Goal: Task Accomplishment & Management: Manage account settings

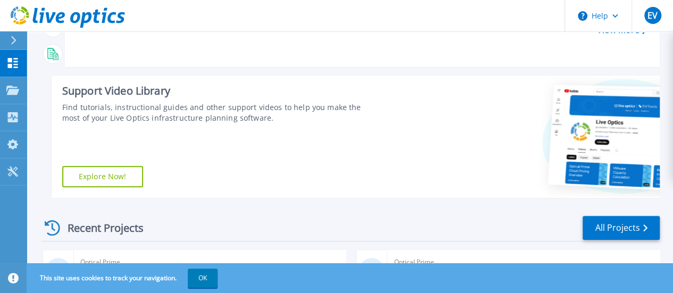
scroll to position [319, 0]
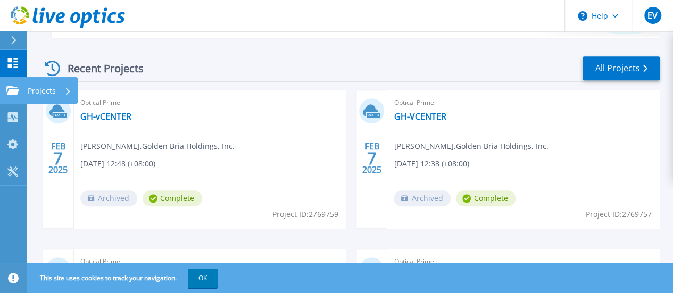
click at [52, 92] on p "Projects" at bounding box center [42, 91] width 28 height 28
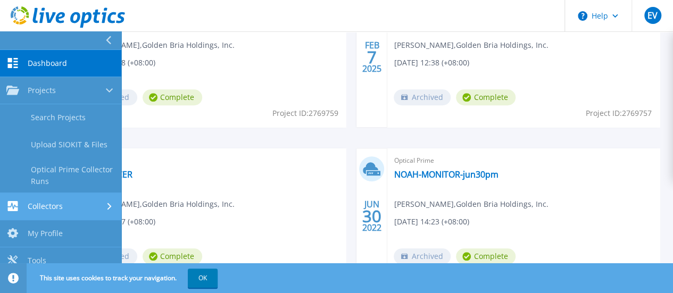
scroll to position [426, 0]
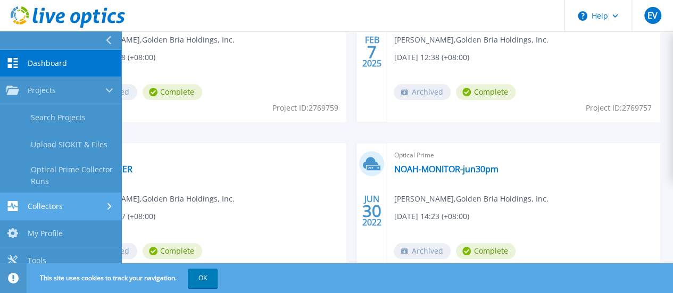
click at [104, 207] on div "Collectors" at bounding box center [60, 206] width 109 height 10
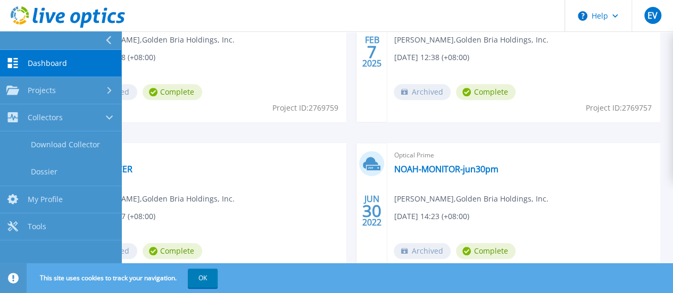
click at [538, 171] on div "FEB 7 2025 Optical Prime GH-vCENTER Eric Villanueva , Golden Bria Holdings, Inc…" at bounding box center [346, 223] width 628 height 478
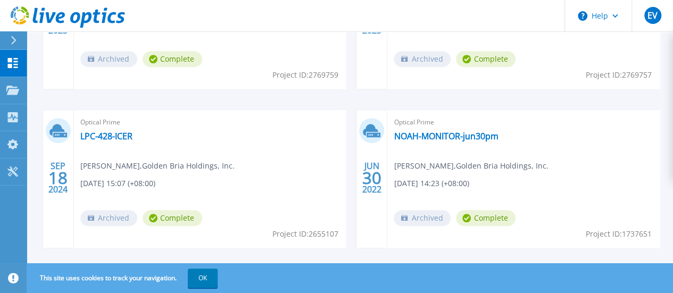
scroll to position [475, 0]
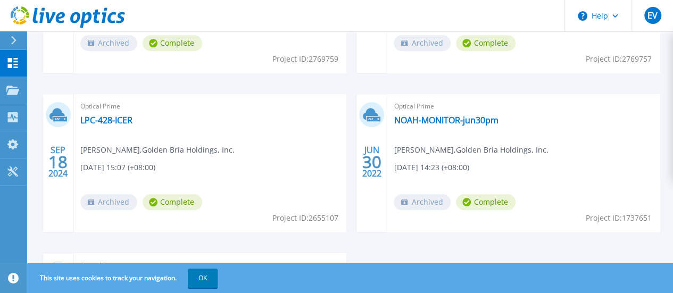
click at [153, 274] on link "Golden Haven HCI" at bounding box center [116, 279] width 73 height 11
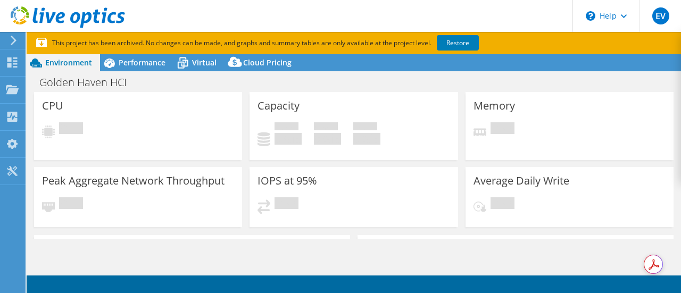
select select "[GEOGRAPHIC_DATA]"
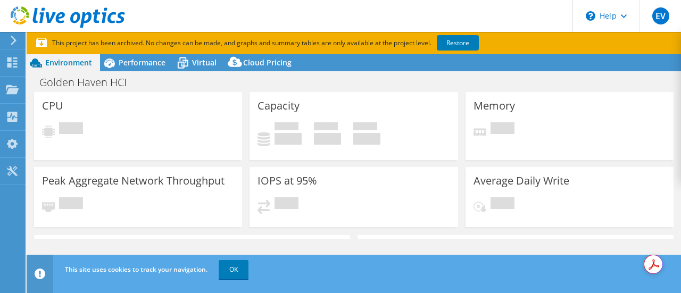
select select "[GEOGRAPHIC_DATA]"
select select "USD"
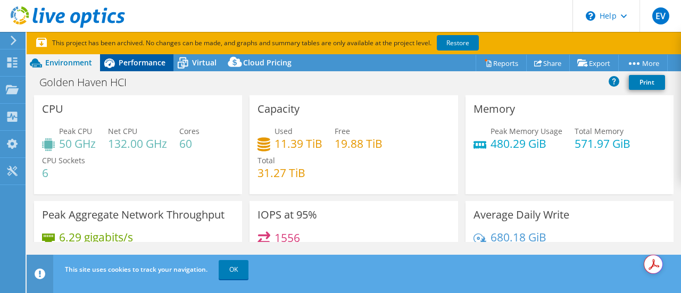
click at [136, 63] on span "Performance" at bounding box center [142, 62] width 47 height 10
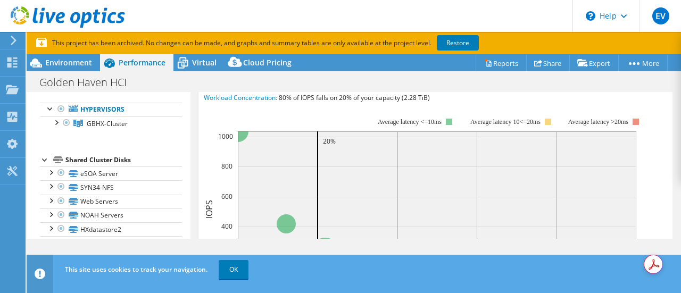
scroll to position [302, 0]
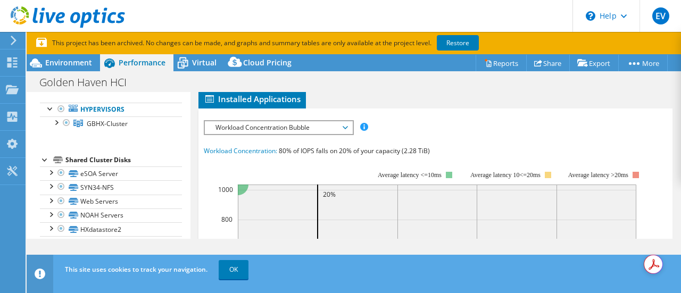
click at [536, 86] on span "Cluster Disks" at bounding box center [530, 81] width 64 height 11
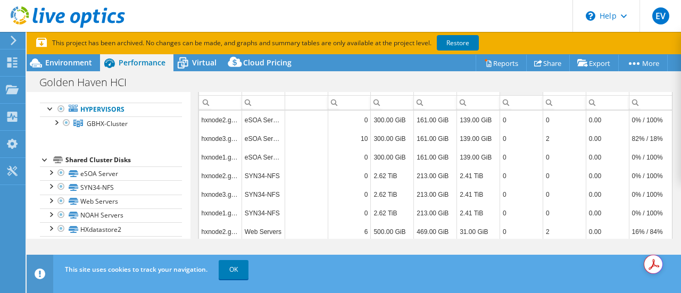
scroll to position [249, 0]
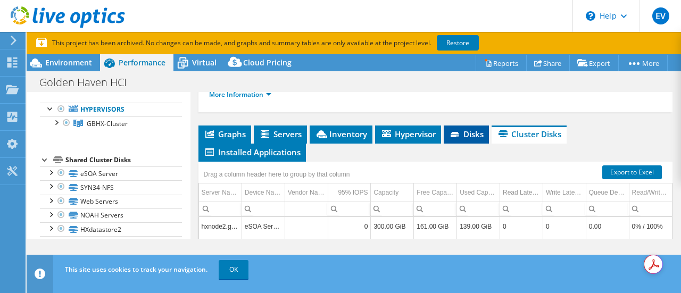
click at [464, 139] on span "Disks" at bounding box center [466, 134] width 35 height 11
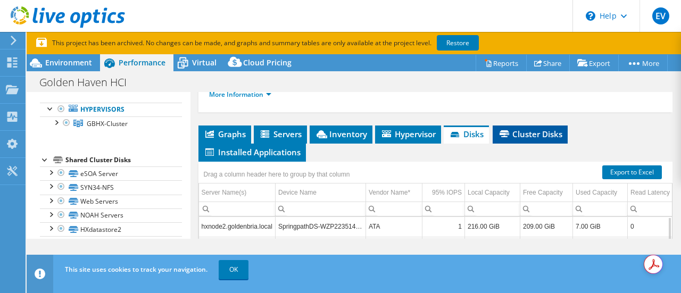
click at [519, 139] on span "Cluster Disks" at bounding box center [530, 134] width 64 height 11
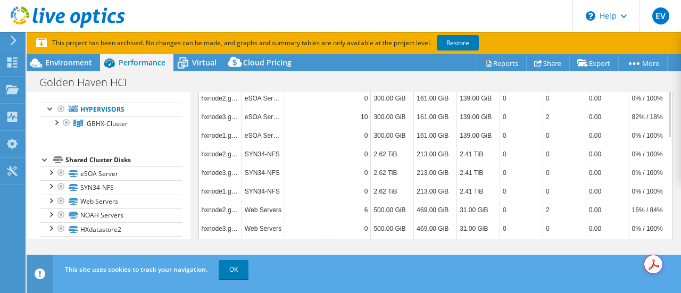
scroll to position [272, 0]
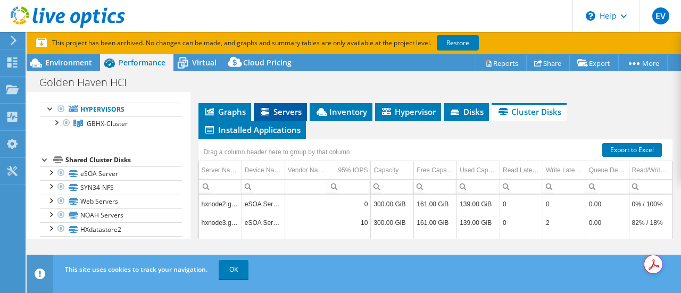
click at [276, 117] on span "Servers" at bounding box center [280, 111] width 43 height 11
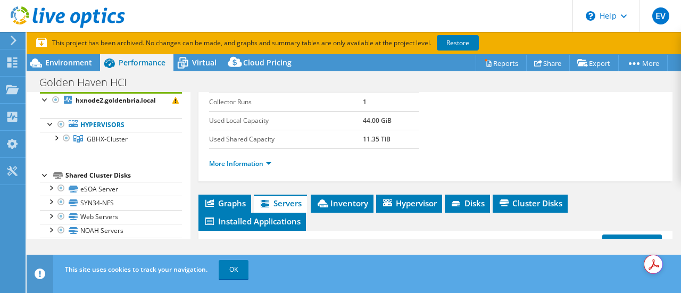
scroll to position [165, 0]
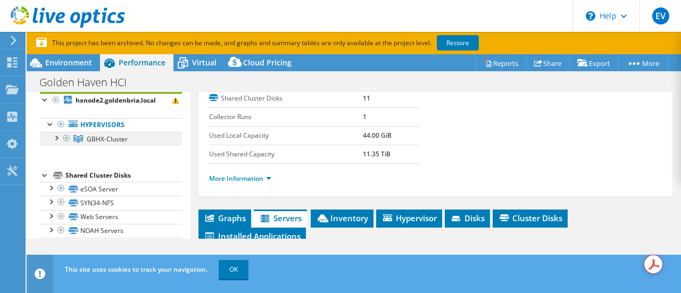
click at [55, 136] on div at bounding box center [56, 137] width 11 height 11
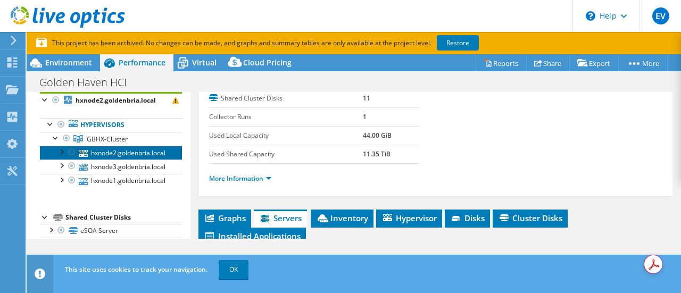
click at [138, 152] on link "hxnode2.goldenbria.local" at bounding box center [111, 153] width 142 height 14
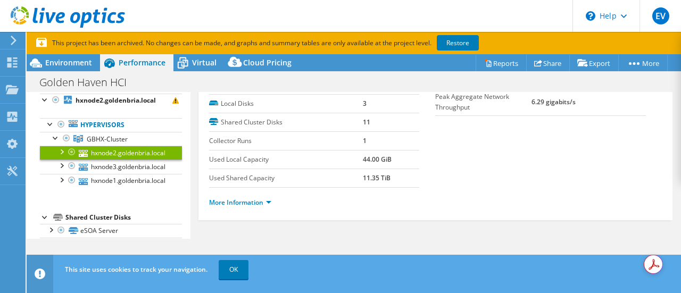
scroll to position [64, 0]
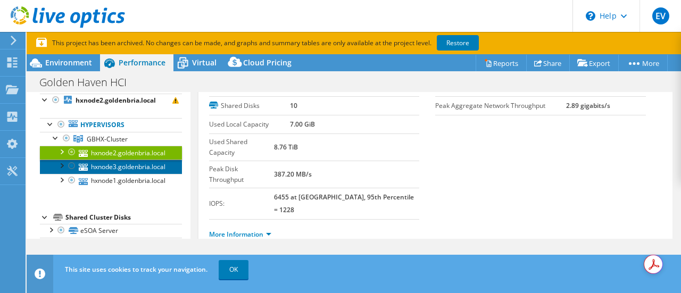
click at [137, 163] on link "hxnode3.goldenbria.local" at bounding box center [111, 167] width 142 height 14
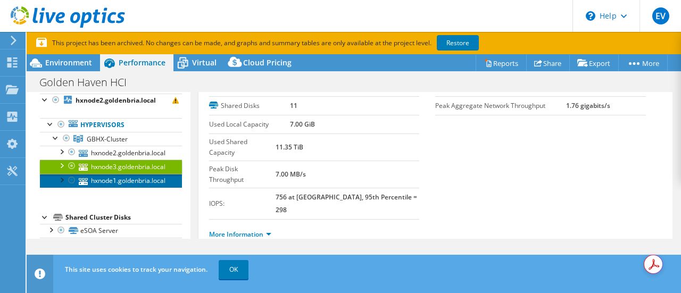
click at [135, 178] on link "hxnode1.goldenbria.local" at bounding box center [111, 181] width 142 height 14
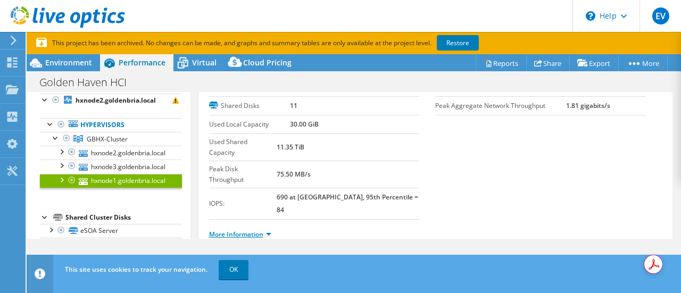
click at [268, 230] on link "More Information" at bounding box center [240, 234] width 62 height 9
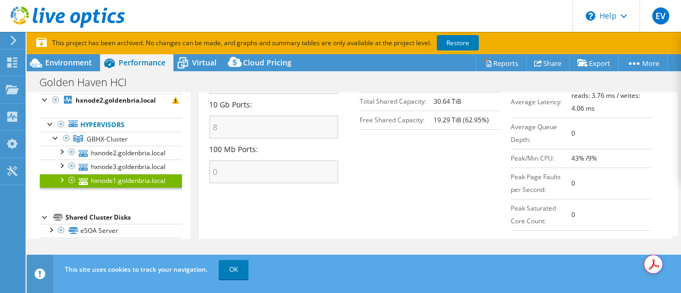
scroll to position [441, 0]
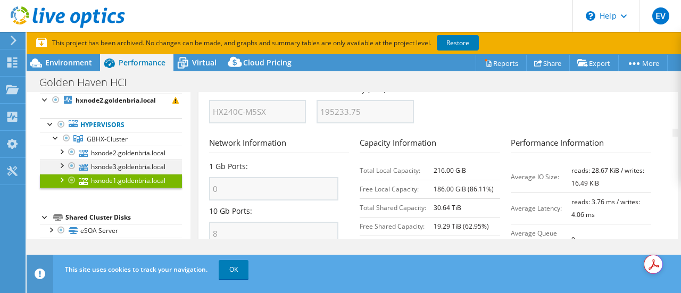
click at [64, 163] on div at bounding box center [61, 165] width 11 height 11
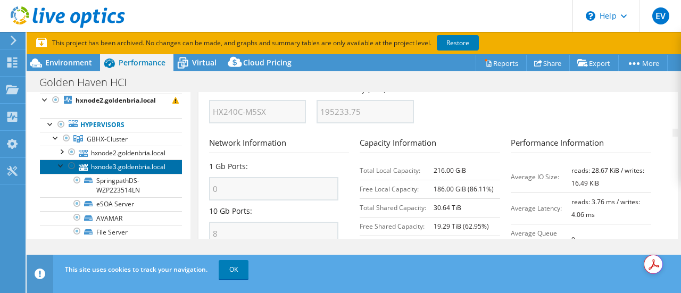
click at [124, 163] on link "hxnode3.goldenbria.local" at bounding box center [111, 167] width 142 height 14
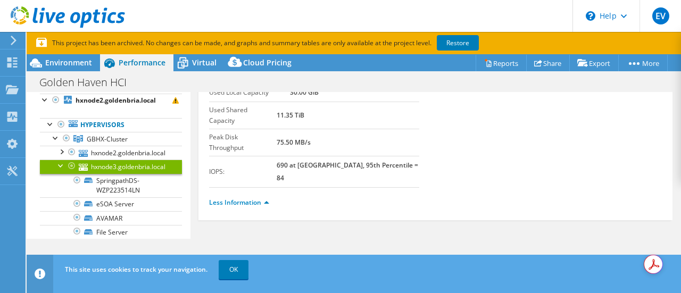
scroll to position [64, 0]
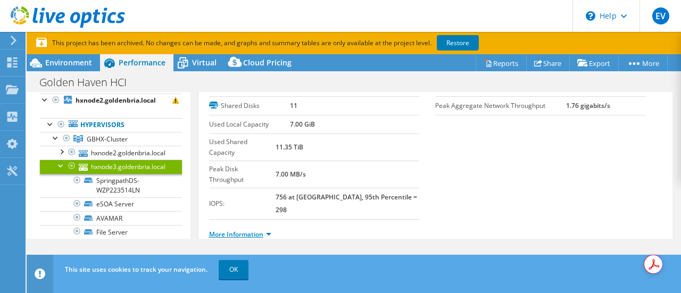
click at [270, 230] on link "More Information" at bounding box center [240, 234] width 62 height 9
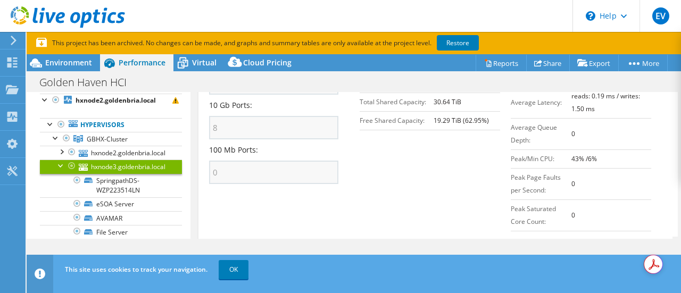
scroll to position [548, 0]
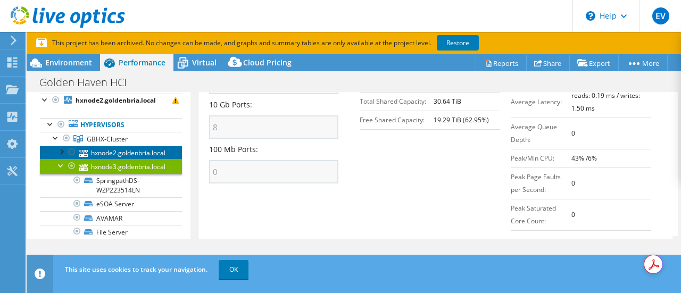
click at [110, 153] on link "hxnode2.goldenbria.local" at bounding box center [111, 153] width 142 height 14
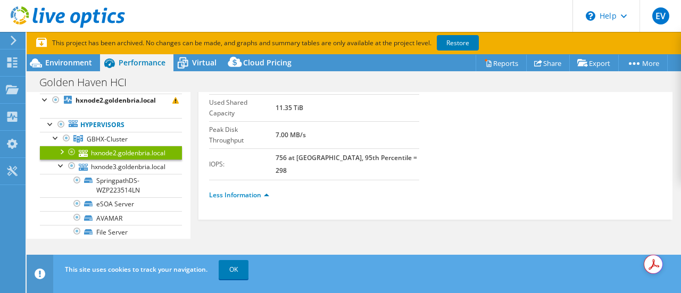
scroll to position [64, 0]
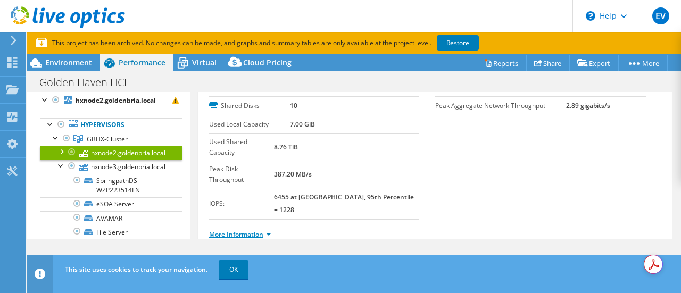
click at [270, 230] on link "More Information" at bounding box center [240, 234] width 62 height 9
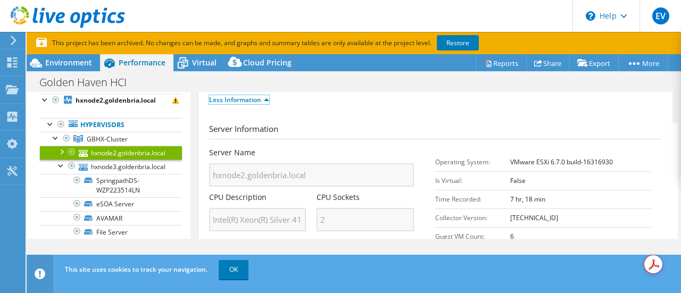
scroll to position [171, 0]
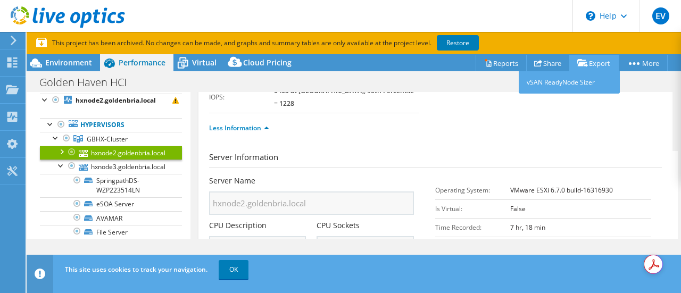
click at [590, 61] on link "Export" at bounding box center [595, 63] width 50 height 17
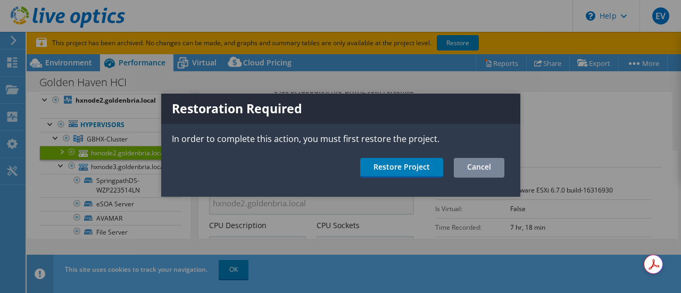
click at [494, 172] on link "Cancel" at bounding box center [479, 168] width 51 height 20
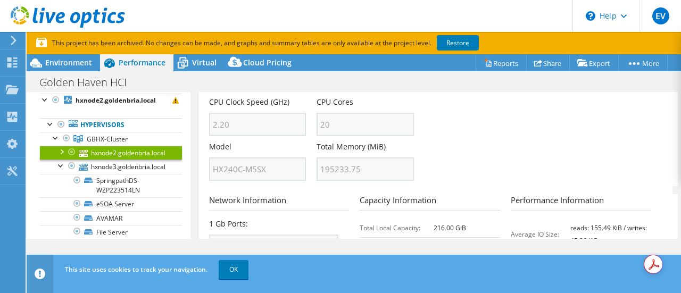
scroll to position [437, 0]
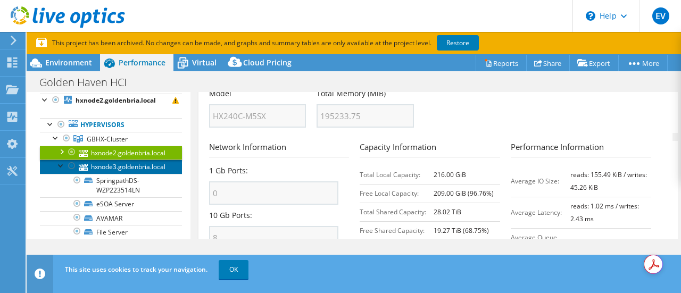
click at [142, 168] on link "hxnode3.goldenbria.local" at bounding box center [111, 167] width 142 height 14
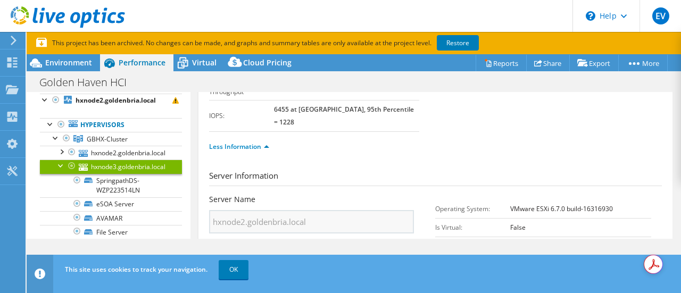
scroll to position [64, 0]
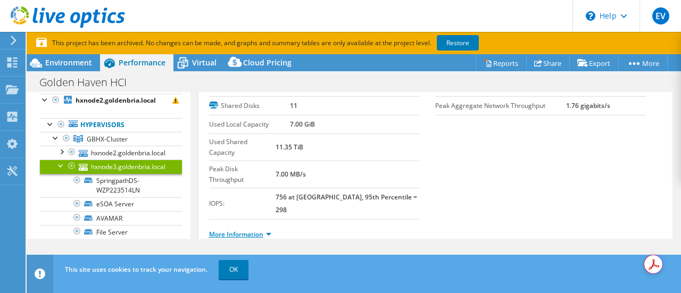
click at [247, 230] on link "More Information" at bounding box center [240, 234] width 62 height 9
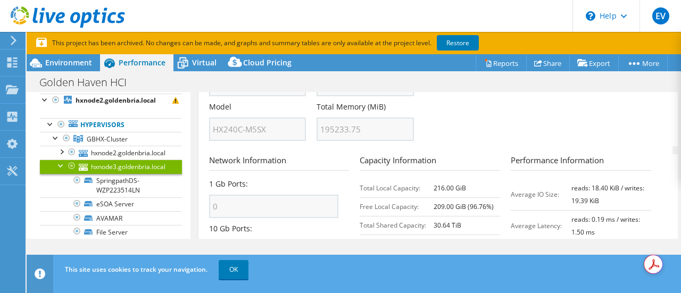
scroll to position [437, 0]
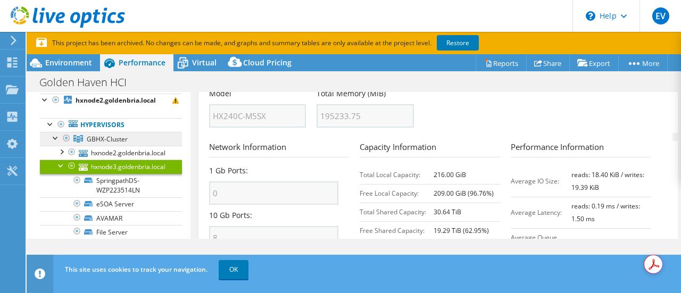
click at [120, 136] on span "GBHX-Cluster" at bounding box center [107, 139] width 41 height 9
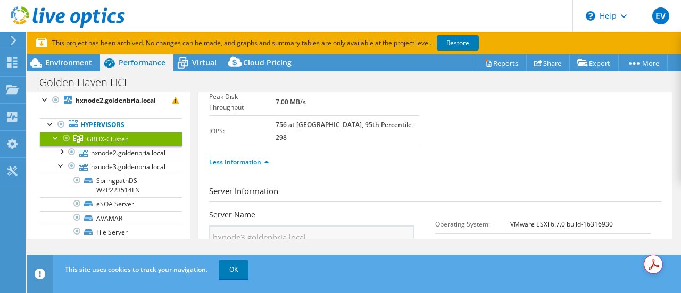
scroll to position [64, 0]
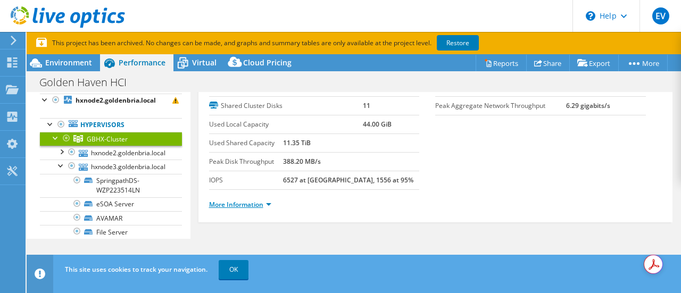
click at [268, 201] on link "More Information" at bounding box center [240, 204] width 62 height 9
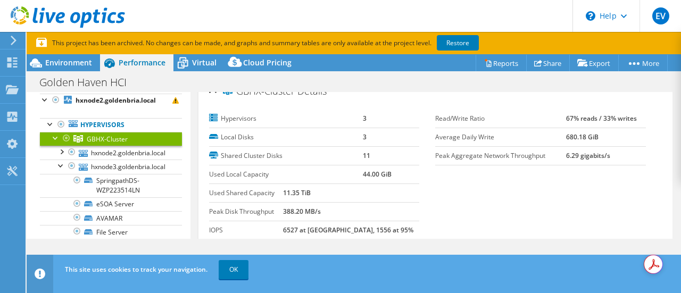
scroll to position [0, 0]
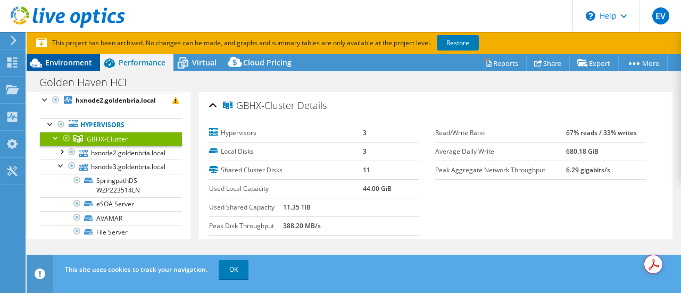
click at [76, 62] on span "Environment" at bounding box center [68, 62] width 47 height 10
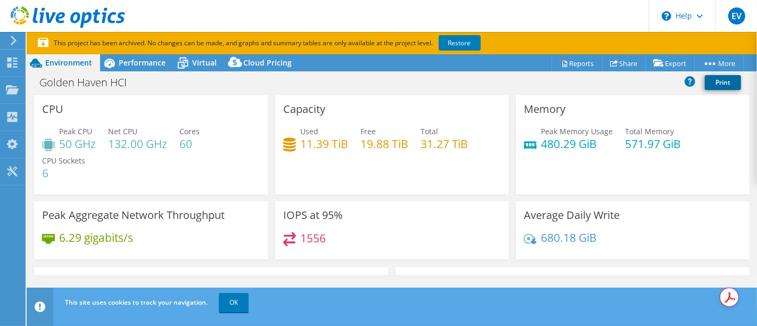
click at [681, 83] on link "Print" at bounding box center [723, 82] width 36 height 15
click at [141, 61] on span "Performance" at bounding box center [142, 62] width 47 height 10
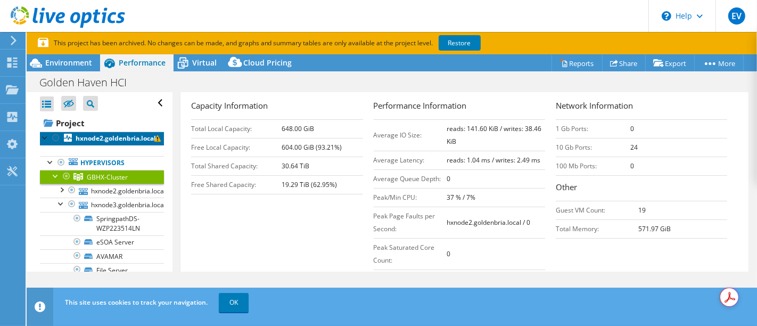
click at [108, 139] on b "hxnode2.goldenbria.local" at bounding box center [116, 138] width 80 height 9
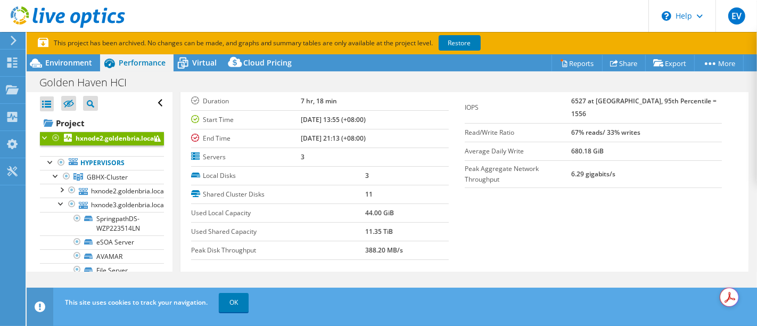
scroll to position [69, 0]
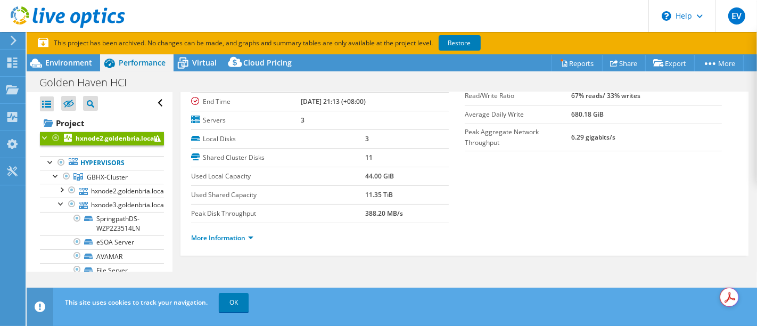
click at [45, 137] on div at bounding box center [45, 137] width 11 height 11
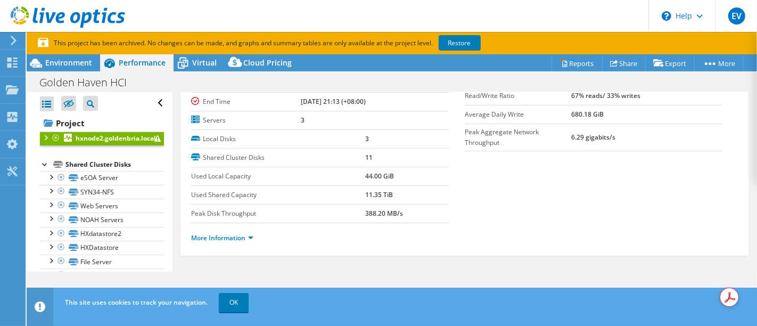
click at [98, 164] on div "Shared Cluster Disks" at bounding box center [114, 164] width 98 height 13
click at [45, 166] on div at bounding box center [45, 163] width 11 height 11
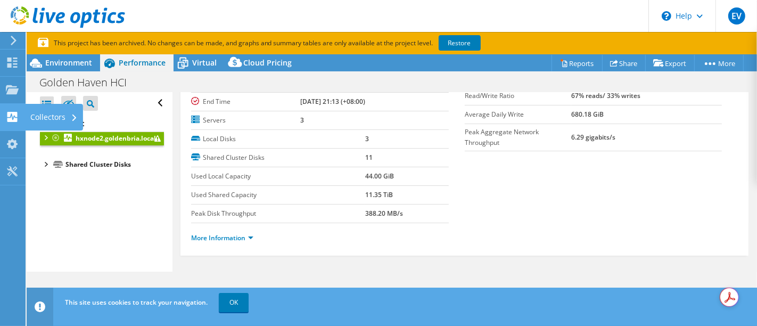
click at [7, 112] on icon at bounding box center [12, 117] width 13 height 10
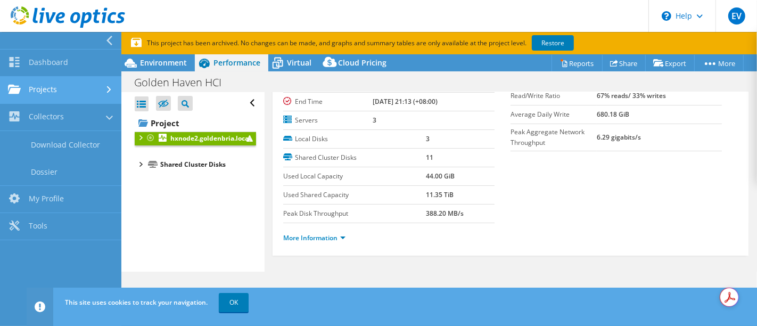
click at [37, 86] on link "Projects" at bounding box center [60, 90] width 121 height 27
click at [70, 92] on link "Projects" at bounding box center [60, 90] width 121 height 27
click at [64, 89] on link "Projects" at bounding box center [60, 90] width 121 height 27
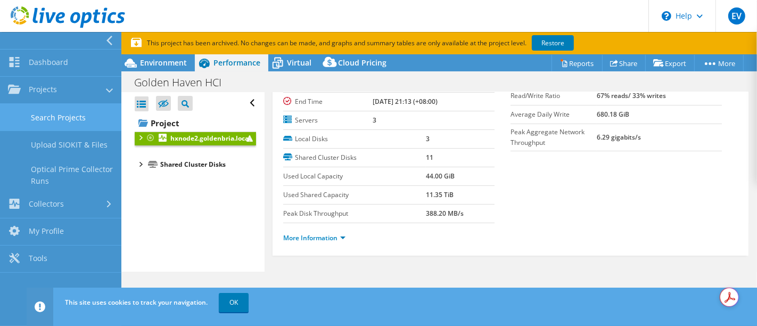
click at [62, 116] on link "Search Projects" at bounding box center [60, 117] width 121 height 27
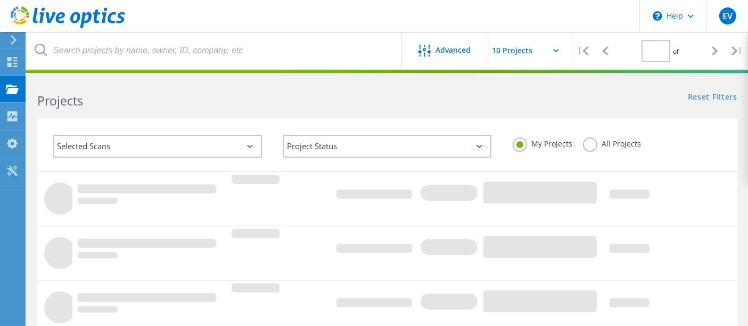
type input "1"
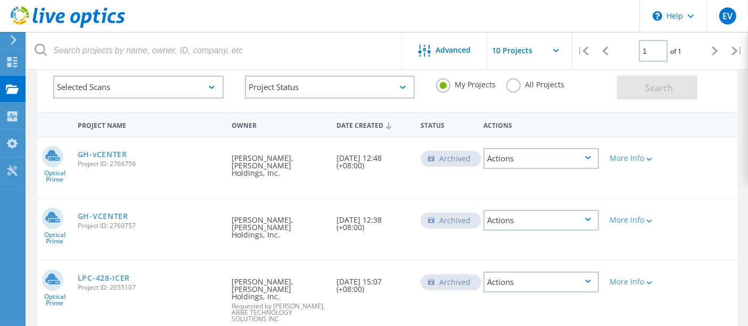
scroll to position [118, 0]
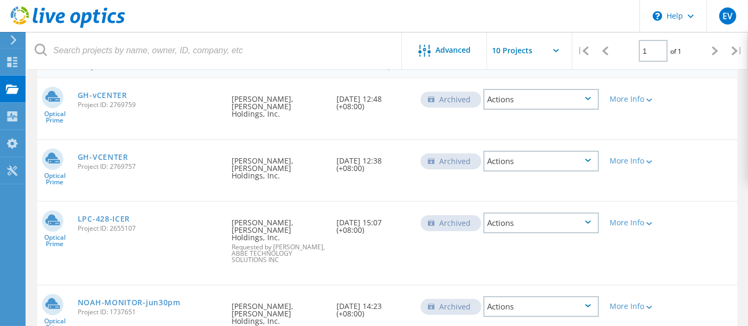
click at [102, 102] on span "Project ID: 2769759" at bounding box center [149, 105] width 143 height 6
click at [63, 102] on circle at bounding box center [52, 97] width 21 height 21
click at [310, 100] on div "Requested By Eric Villanueva, Golden Bria Holdings, Inc." at bounding box center [278, 103] width 105 height 50
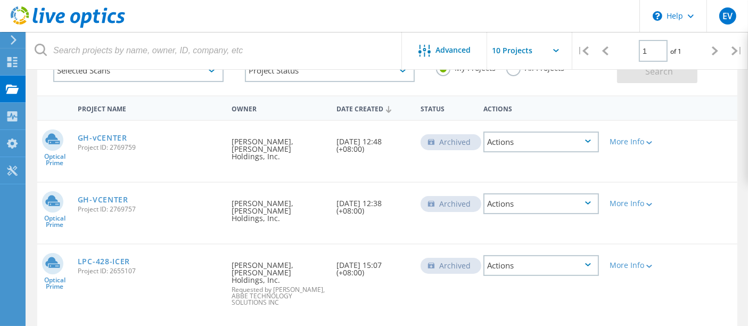
scroll to position [59, 0]
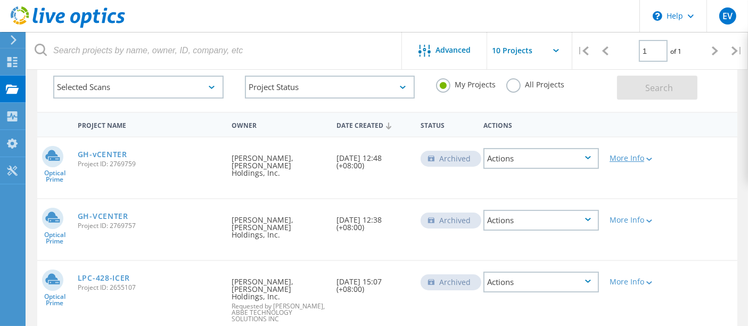
click at [655, 160] on div "More Info" at bounding box center [632, 157] width 45 height 7
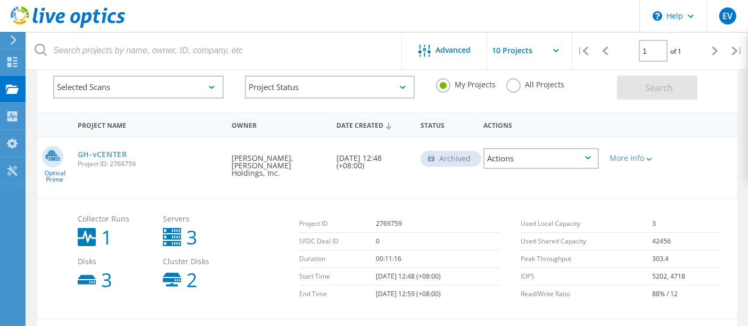
scroll to position [118, 0]
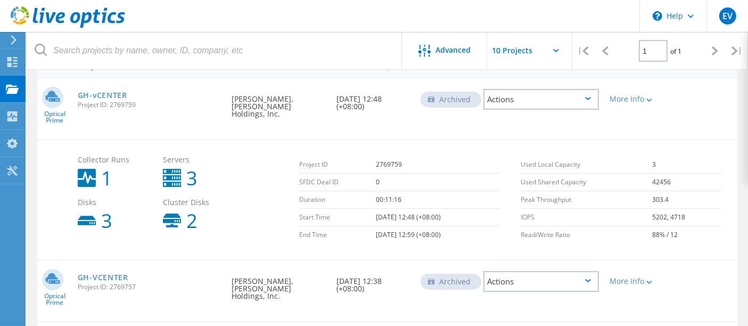
click at [214, 199] on span "Cluster Disks" at bounding box center [200, 202] width 75 height 7
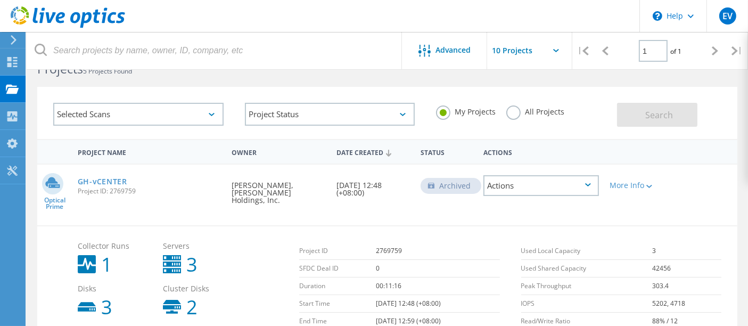
scroll to position [0, 0]
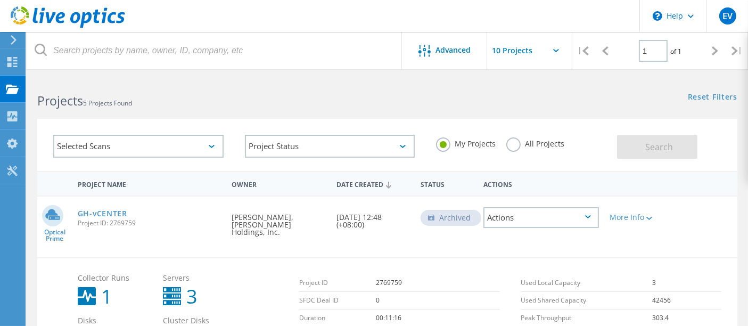
click at [274, 185] on div "Owner" at bounding box center [278, 184] width 105 height 20
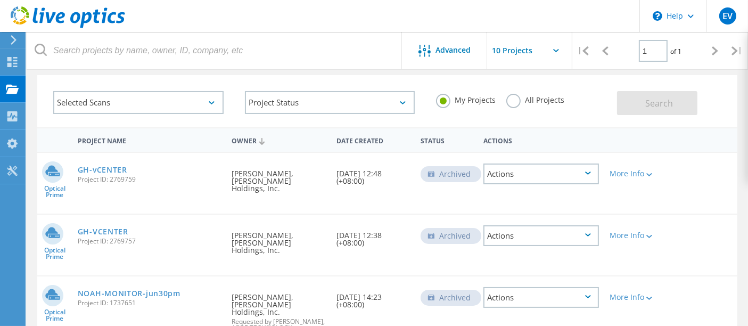
scroll to position [59, 0]
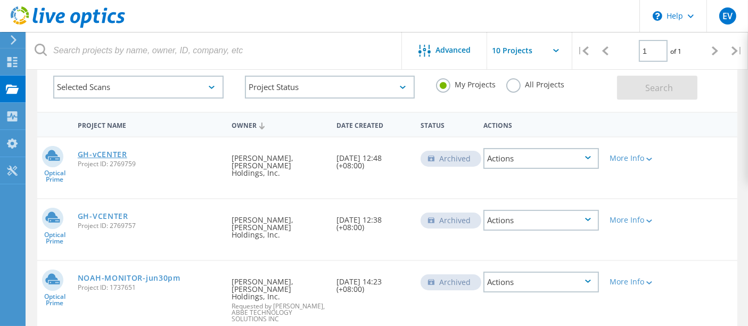
click at [127, 155] on link "GH-vCENTER" at bounding box center [103, 154] width 50 height 7
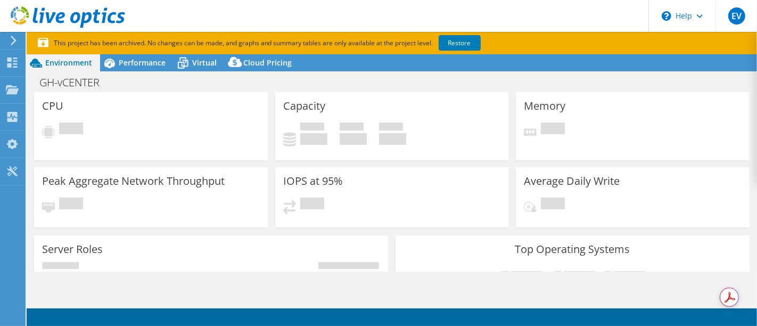
select select "USD"
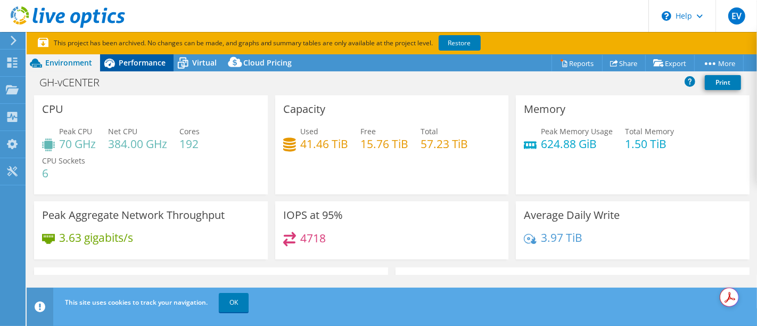
click at [141, 64] on span "Performance" at bounding box center [142, 62] width 47 height 10
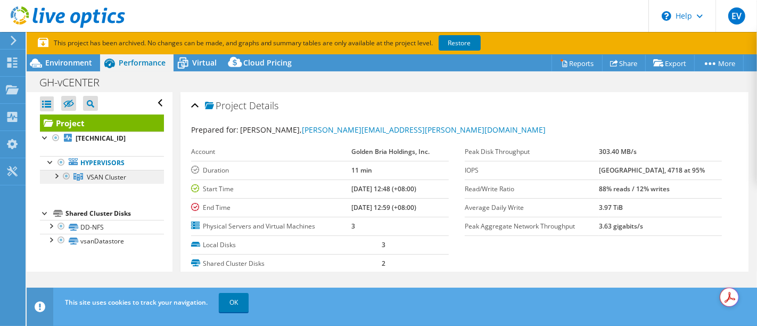
click at [111, 180] on span "VSAN Cluster" at bounding box center [106, 176] width 39 height 9
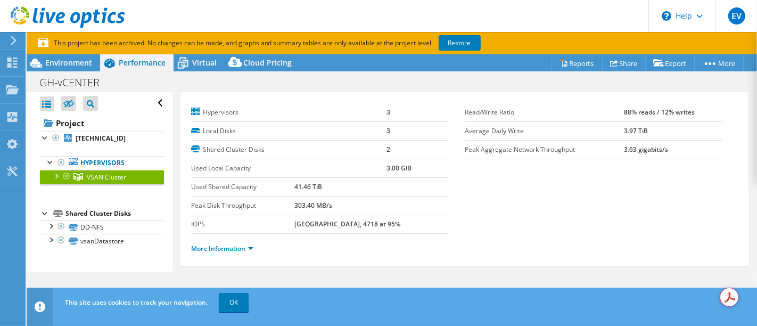
scroll to position [32, 0]
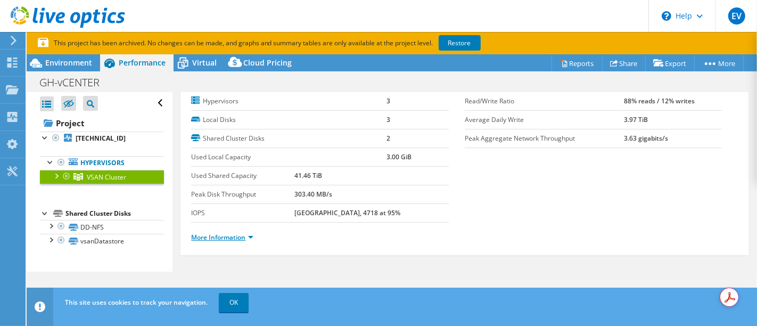
click at [244, 234] on link "More Information" at bounding box center [222, 237] width 62 height 9
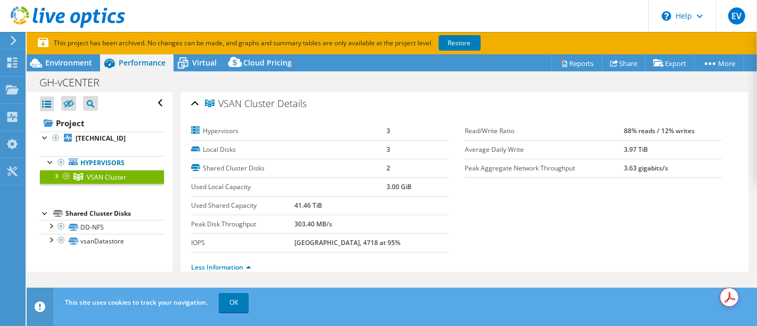
scroll to position [0, 0]
click at [58, 176] on div at bounding box center [56, 175] width 11 height 11
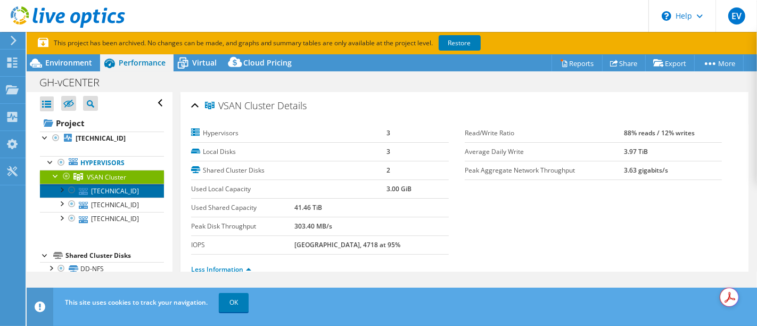
click at [101, 191] on link "172.16.4.201" at bounding box center [102, 191] width 124 height 14
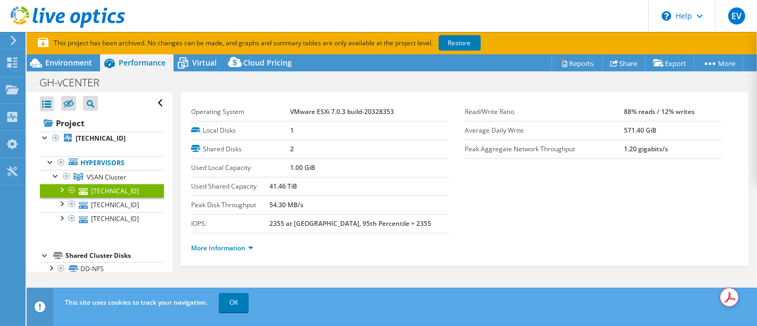
scroll to position [32, 0]
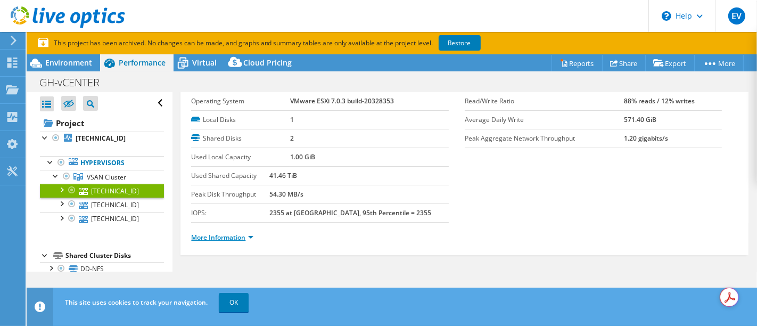
click at [248, 236] on link "More Information" at bounding box center [222, 237] width 62 height 9
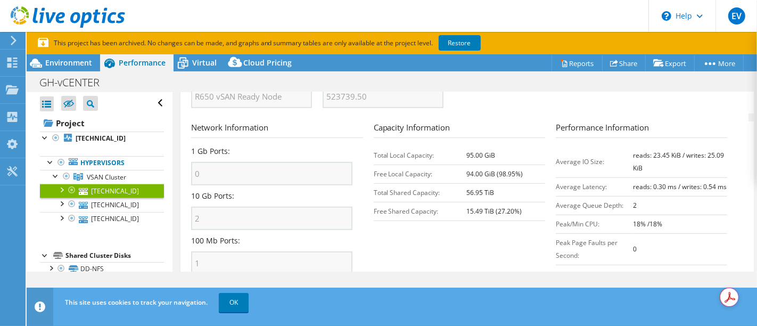
scroll to position [446, 0]
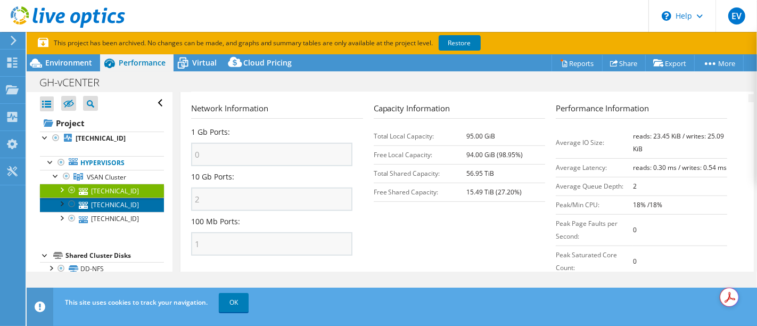
click at [109, 201] on link "172.16.4.202" at bounding box center [102, 205] width 124 height 14
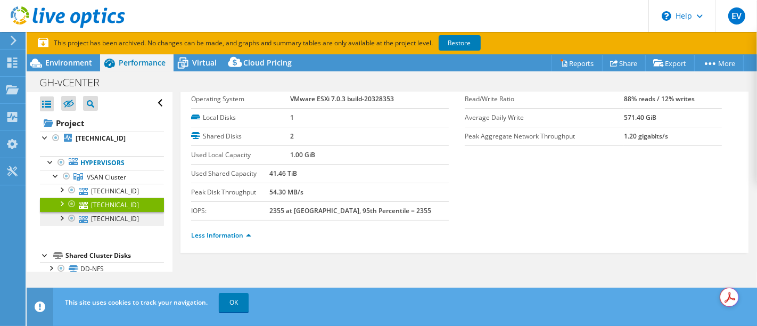
scroll to position [32, 0]
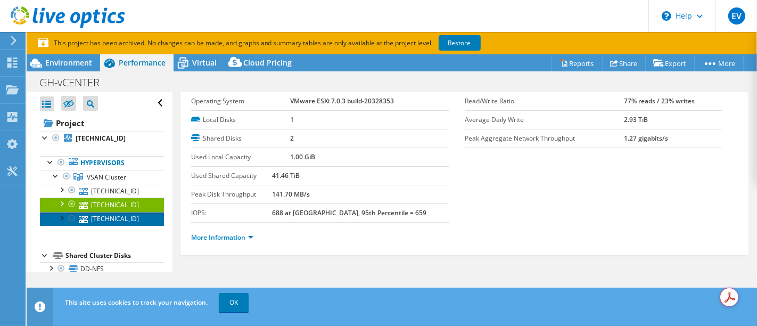
click at [109, 217] on link "172.16.4.203" at bounding box center [102, 219] width 124 height 14
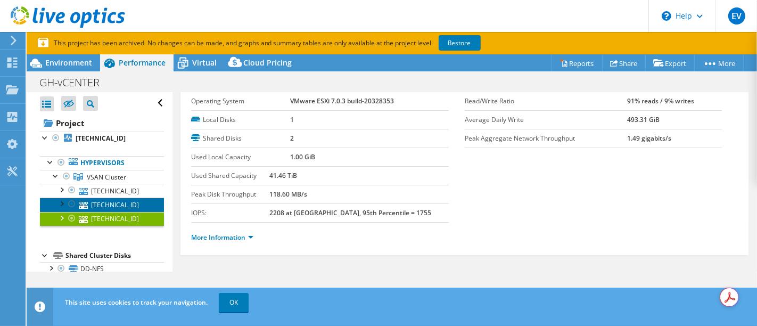
click at [109, 206] on link "172.16.4.202" at bounding box center [102, 205] width 124 height 14
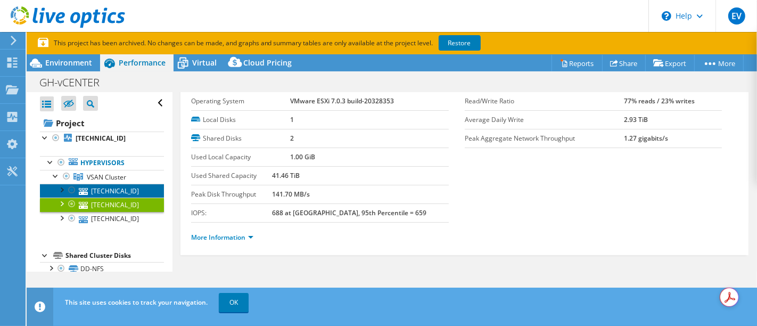
click at [111, 188] on link "172.16.4.201" at bounding box center [102, 191] width 124 height 14
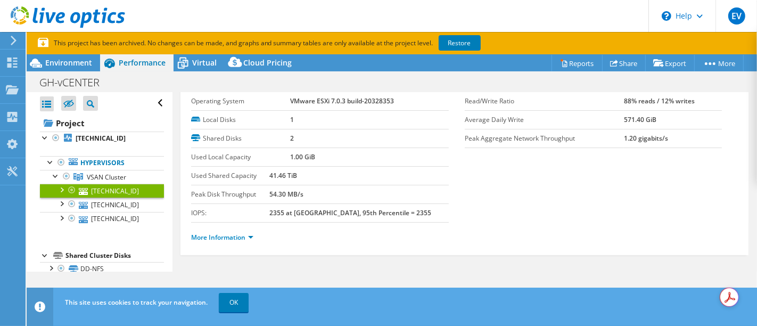
click at [61, 189] on div at bounding box center [61, 189] width 11 height 11
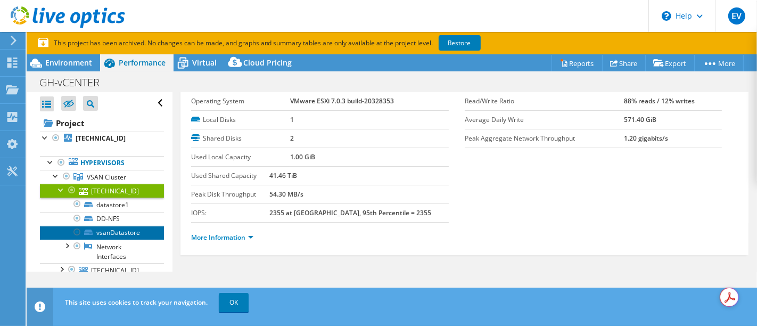
click at [132, 231] on link "vsanDatastore" at bounding box center [102, 233] width 124 height 14
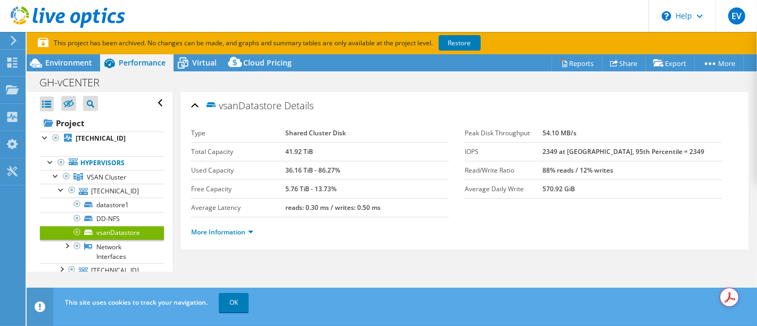
scroll to position [0, 0]
click at [187, 55] on icon at bounding box center [183, 63] width 19 height 19
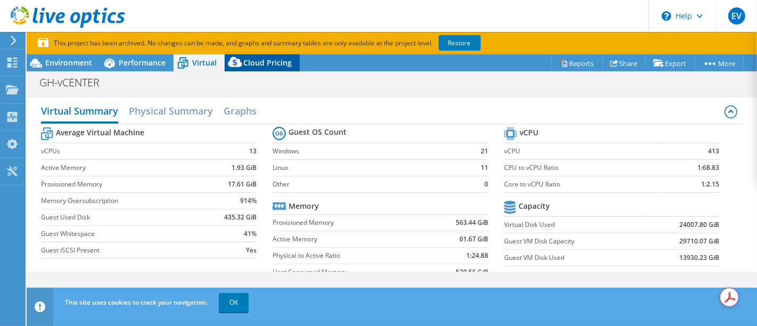
click at [274, 68] on div "Cloud Pricing" at bounding box center [262, 62] width 75 height 17
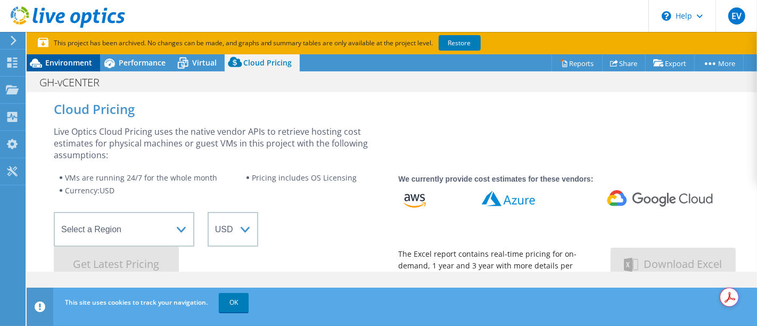
click at [71, 64] on span "Environment" at bounding box center [68, 62] width 47 height 10
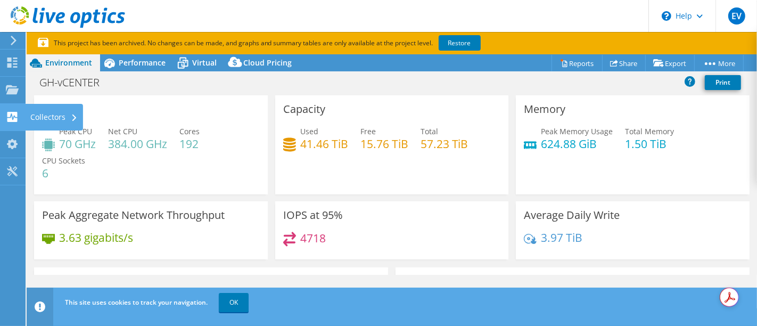
click at [69, 119] on div "Collectors" at bounding box center [54, 117] width 58 height 27
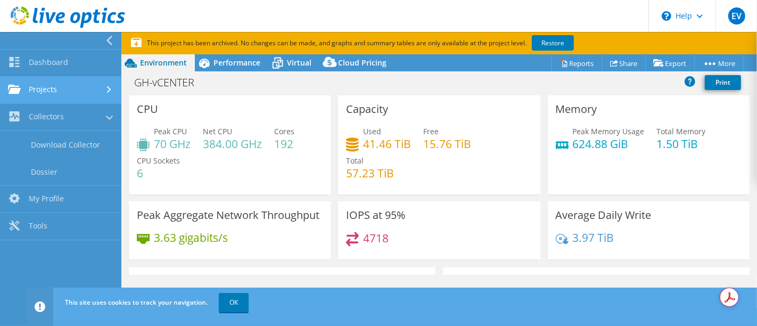
click at [94, 92] on link "Projects" at bounding box center [60, 90] width 121 height 27
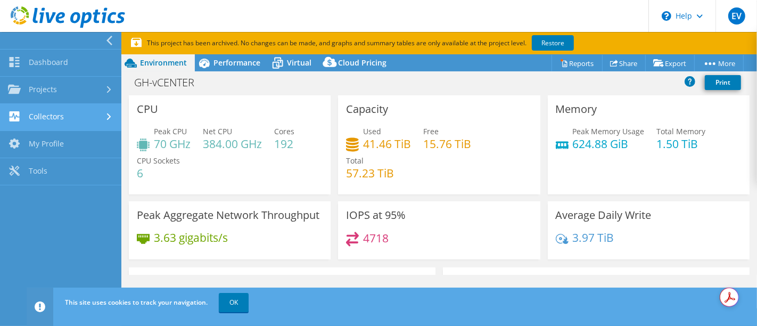
click at [83, 122] on link "Collectors" at bounding box center [60, 117] width 121 height 27
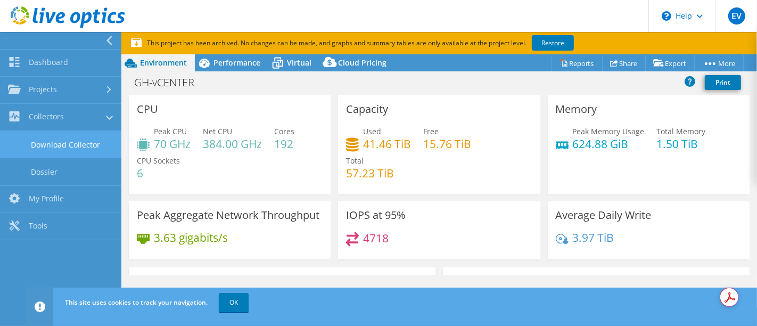
click at [84, 144] on link "Download Collector" at bounding box center [60, 144] width 121 height 27
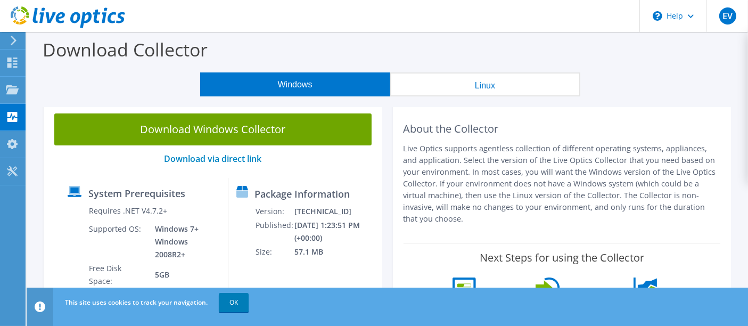
click at [274, 128] on link "Download Windows Collector" at bounding box center [212, 129] width 317 height 32
click at [12, 89] on use at bounding box center [12, 89] width 13 height 9
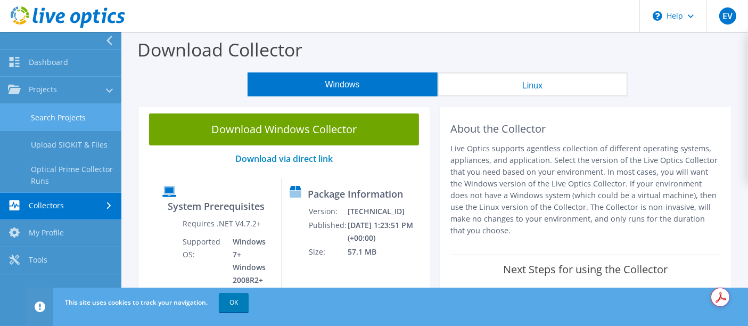
click at [83, 114] on link "Search Projects" at bounding box center [60, 117] width 121 height 27
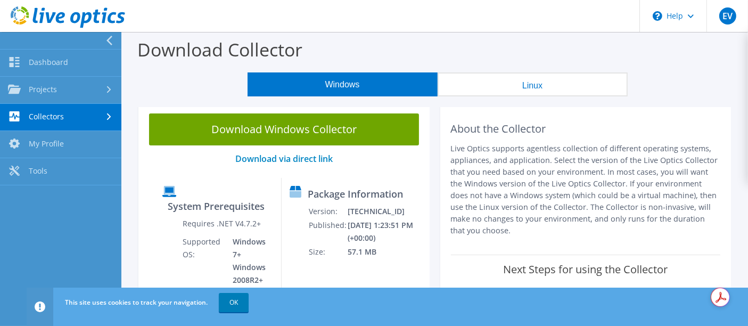
click at [81, 114] on link "Collectors" at bounding box center [60, 117] width 121 height 27
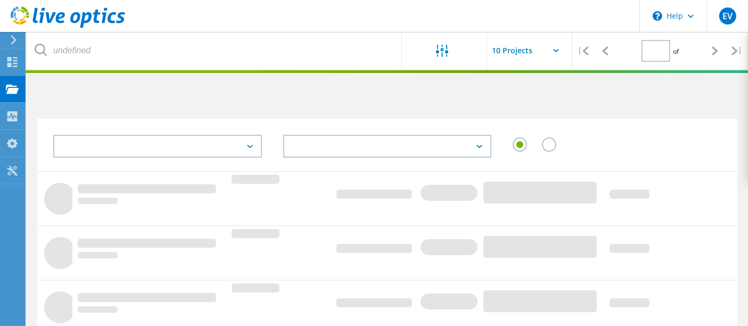
type input "1"
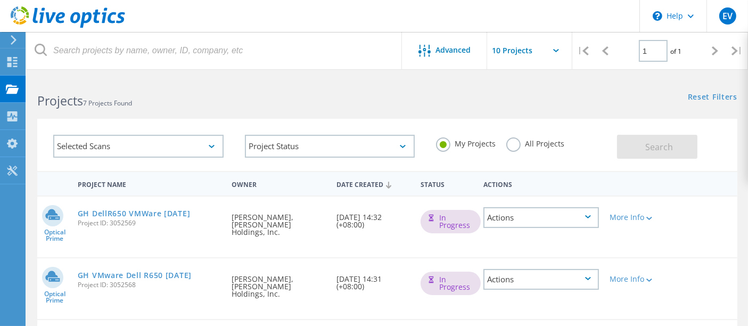
click at [599, 269] on div "Actions" at bounding box center [541, 279] width 116 height 21
click at [193, 291] on div "Optical Prime GH VMware Dell R650 Sept 2025 Project ID: 3052568 Requested By Er…" at bounding box center [387, 288] width 700 height 61
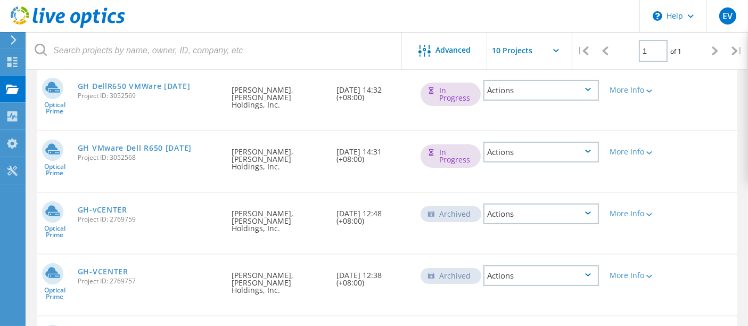
scroll to position [177, 0]
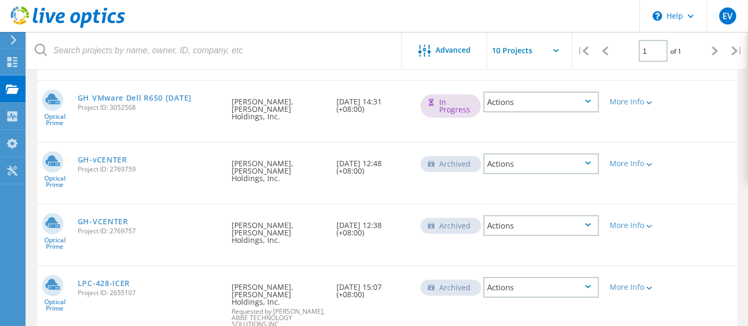
click at [213, 170] on div "Optical Prime GH-vCENTER Project ID: 2769759 Requested By Eric Villanueva, Gold…" at bounding box center [387, 173] width 700 height 61
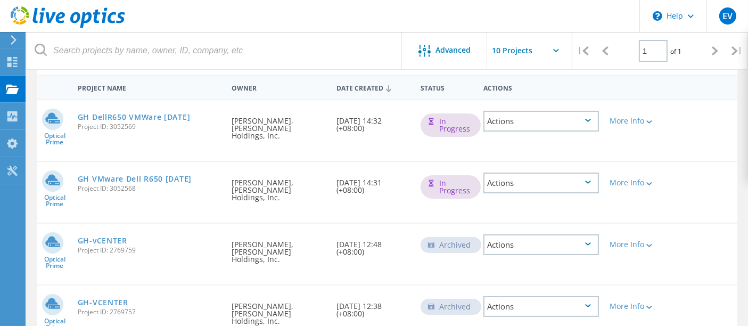
scroll to position [59, 0]
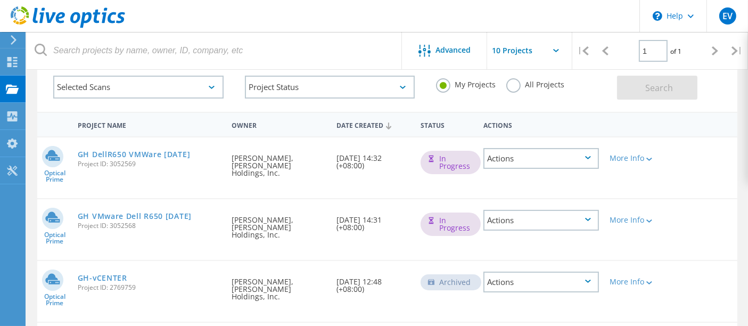
click at [599, 210] on div "Actions" at bounding box center [541, 220] width 116 height 21
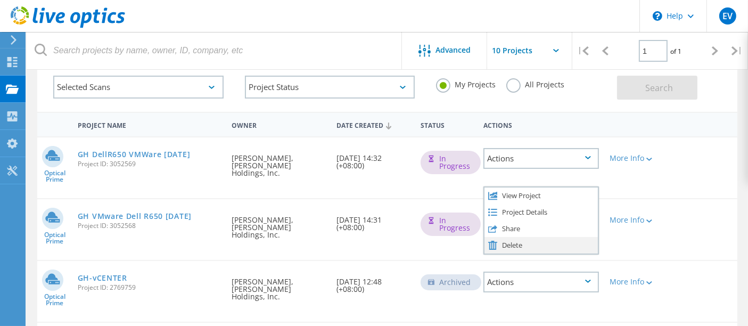
click at [545, 237] on div "Delete" at bounding box center [540, 245] width 113 height 17
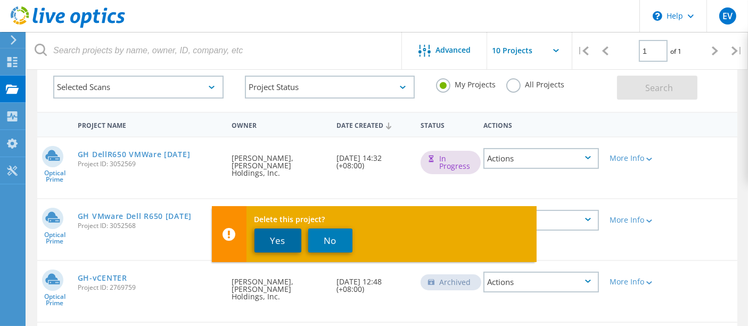
click at [274, 238] on button "Yes" at bounding box center [277, 240] width 47 height 24
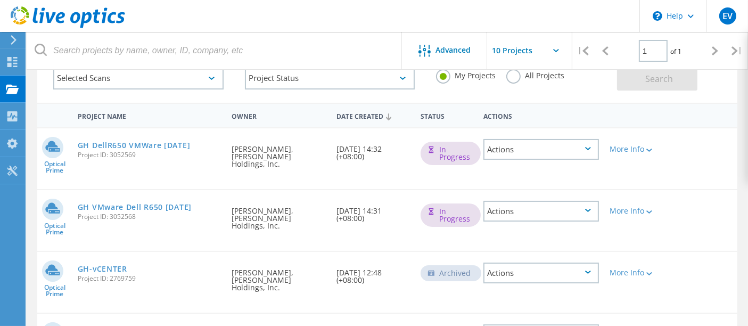
scroll to position [118, 0]
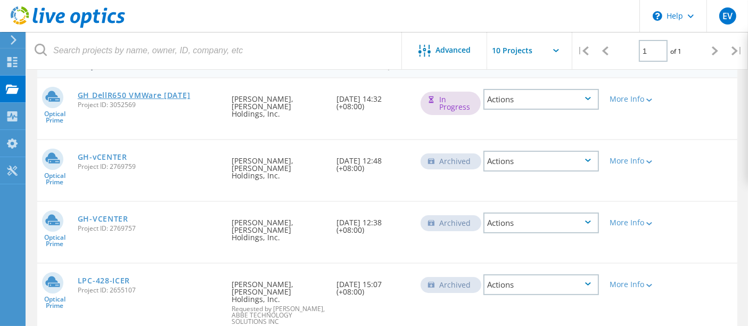
click at [167, 92] on link "GH DellR650 VMWare [DATE]" at bounding box center [134, 95] width 113 height 7
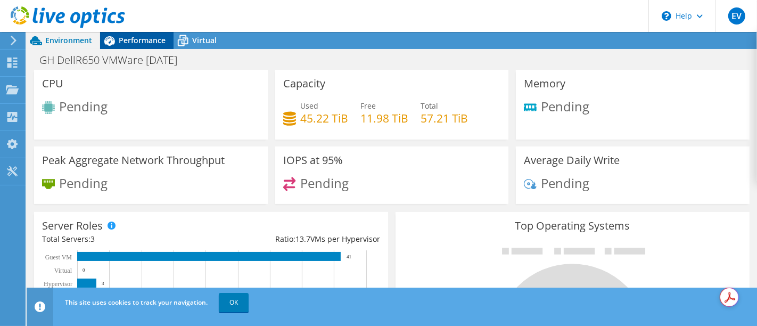
click at [144, 38] on span "Performance" at bounding box center [142, 40] width 47 height 10
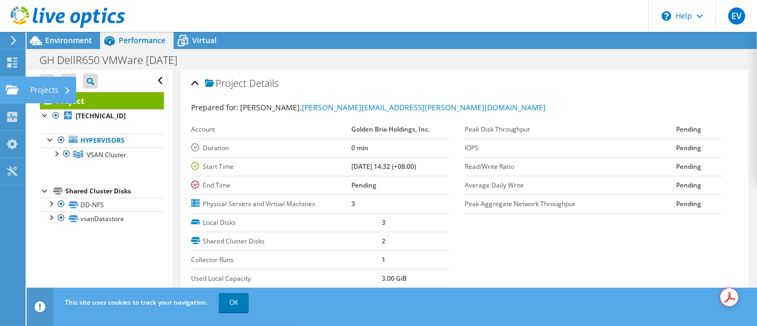
click at [51, 96] on div "Projects" at bounding box center [50, 90] width 51 height 27
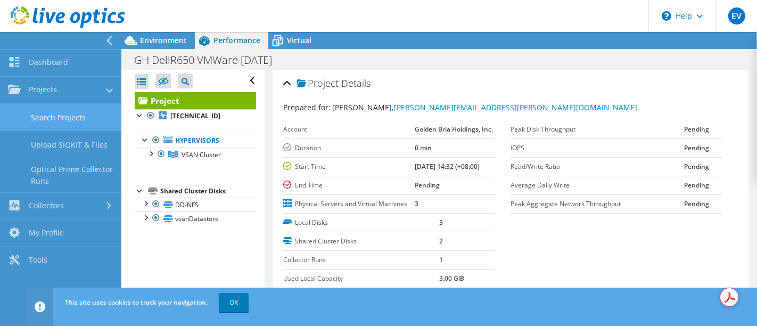
click at [61, 111] on link "Search Projects" at bounding box center [60, 117] width 121 height 27
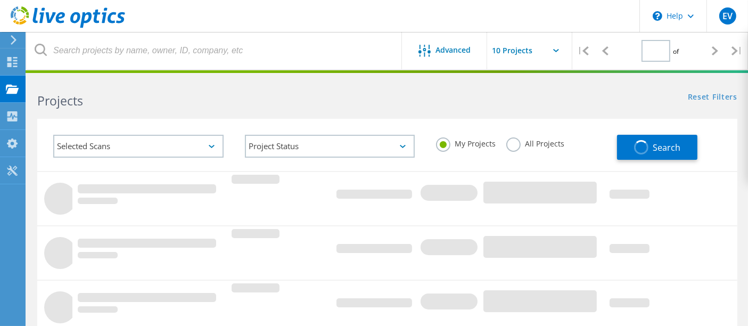
type input "1"
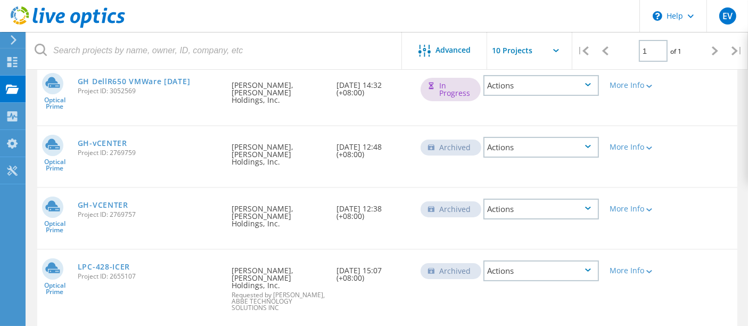
scroll to position [177, 0]
